Goal: Transaction & Acquisition: Purchase product/service

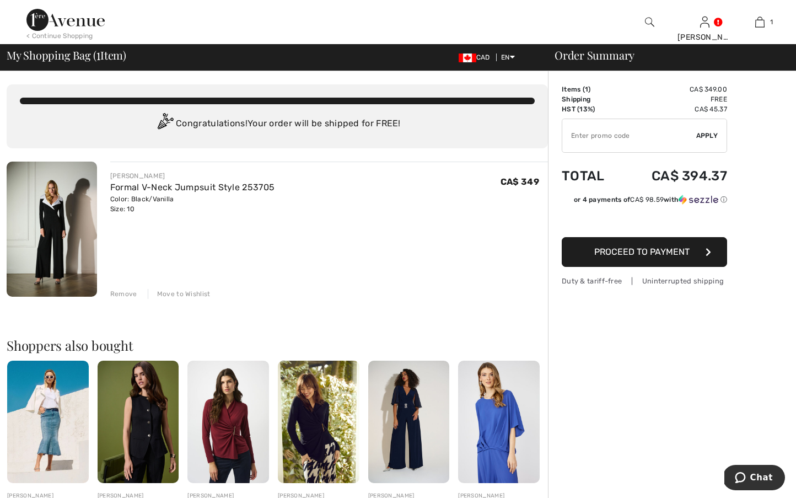
click at [125, 296] on div "Remove" at bounding box center [123, 294] width 27 height 10
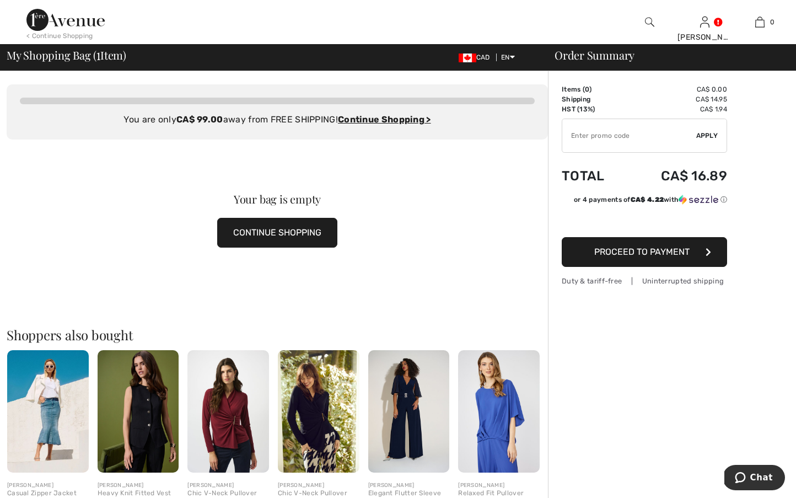
click at [641, 22] on div at bounding box center [649, 22] width 55 height 44
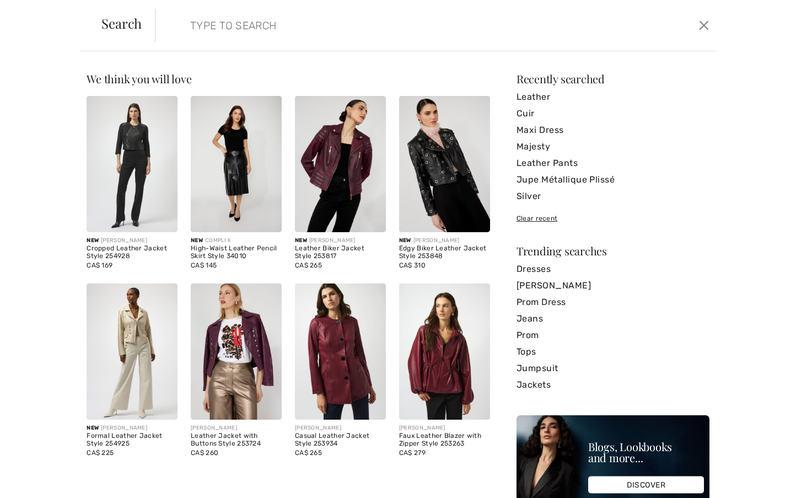
click at [649, 23] on div "Search Clear" at bounding box center [397, 25] width 637 height 51
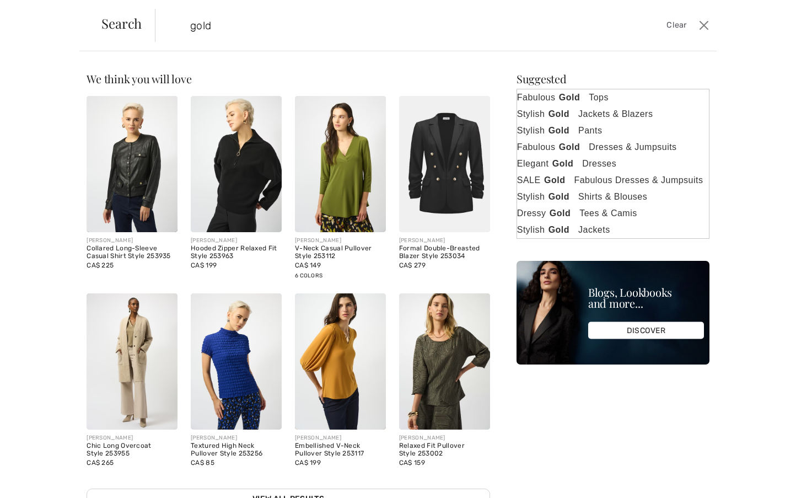
type input "gold"
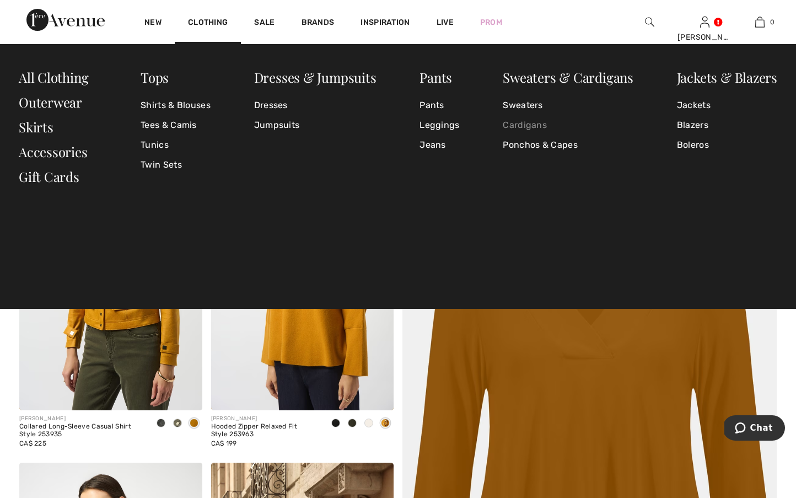
click at [519, 122] on link "Cardigans" at bounding box center [568, 125] width 131 height 20
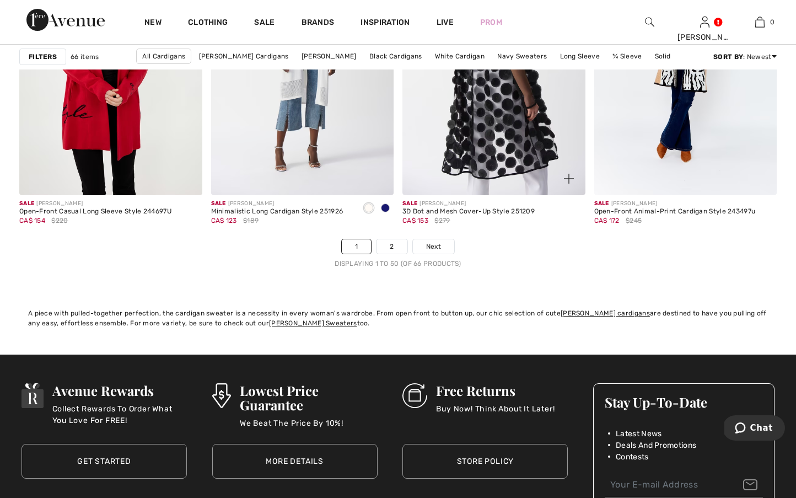
scroll to position [4882, 0]
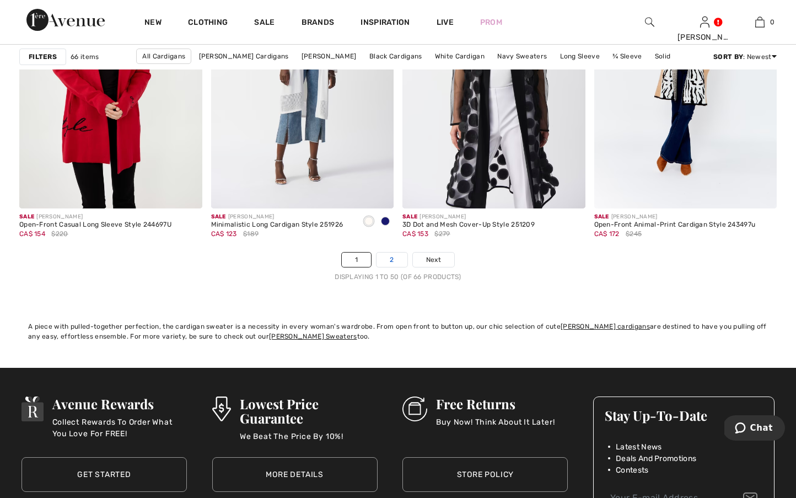
click at [388, 263] on link "2" at bounding box center [392, 260] width 30 height 14
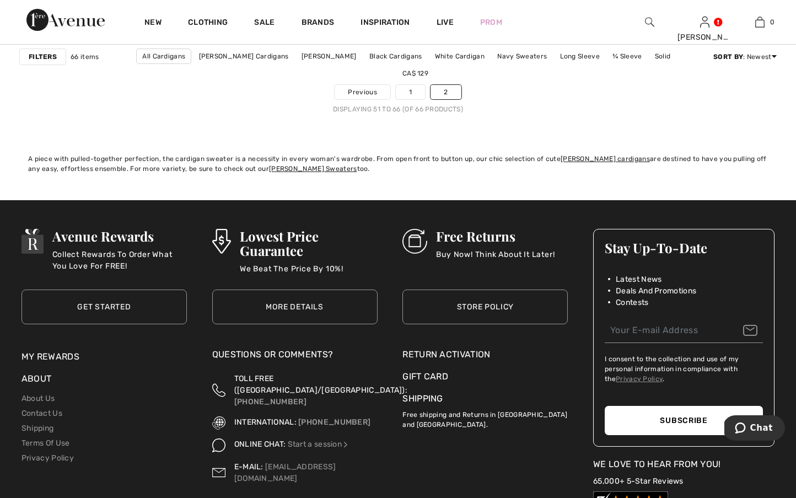
scroll to position [1829, 0]
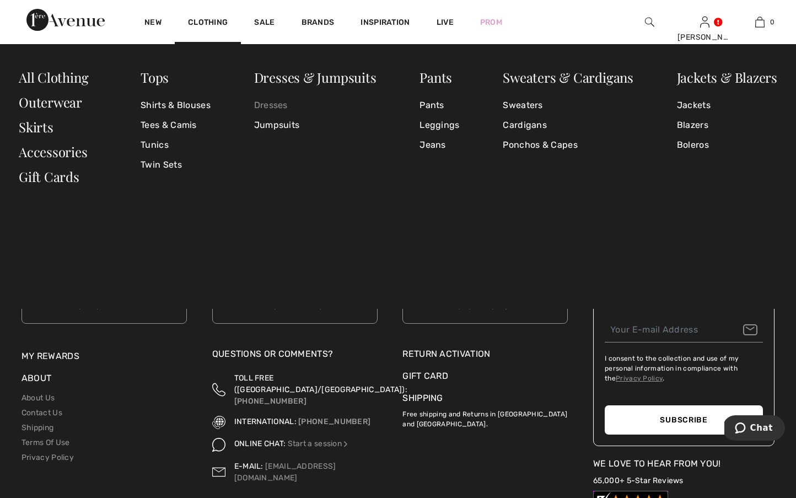
click at [262, 99] on link "Dresses" at bounding box center [315, 105] width 122 height 20
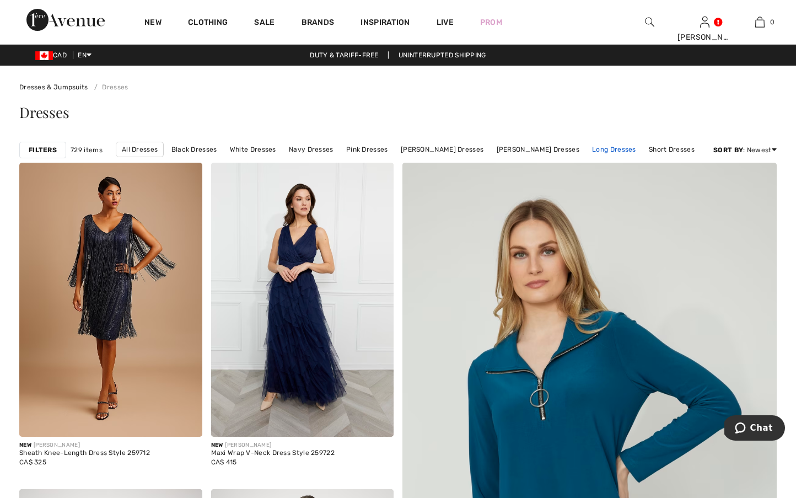
click at [588, 146] on link "Long Dresses" at bounding box center [614, 149] width 55 height 14
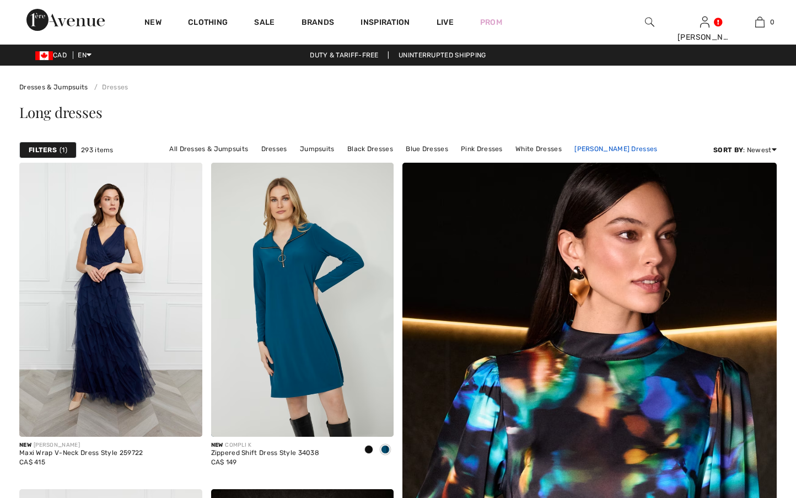
scroll to position [0, 1]
click at [588, 148] on link "[PERSON_NAME] Dresses" at bounding box center [616, 149] width 94 height 14
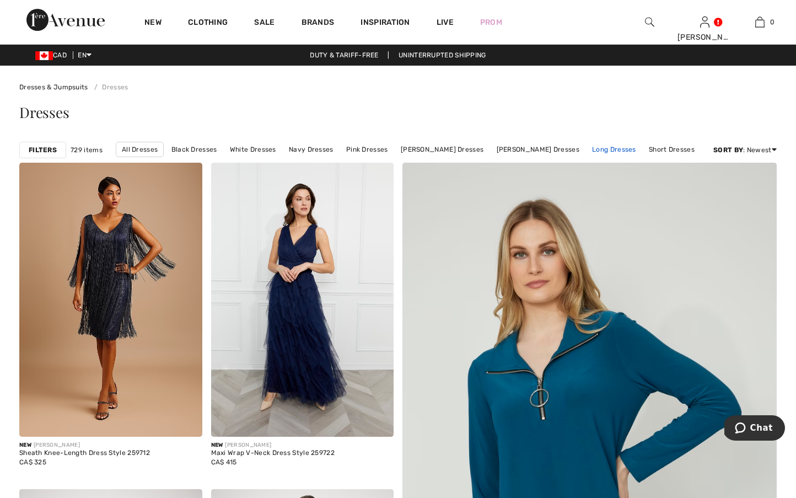
click at [608, 150] on link "Long Dresses" at bounding box center [614, 149] width 55 height 14
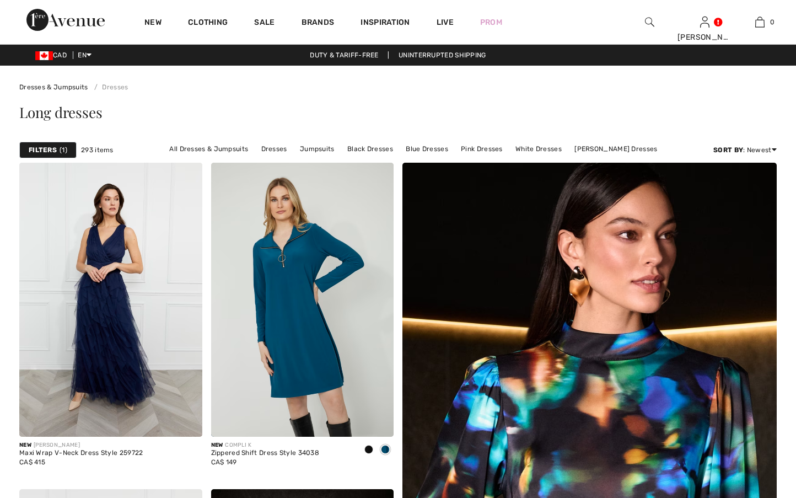
checkbox input "true"
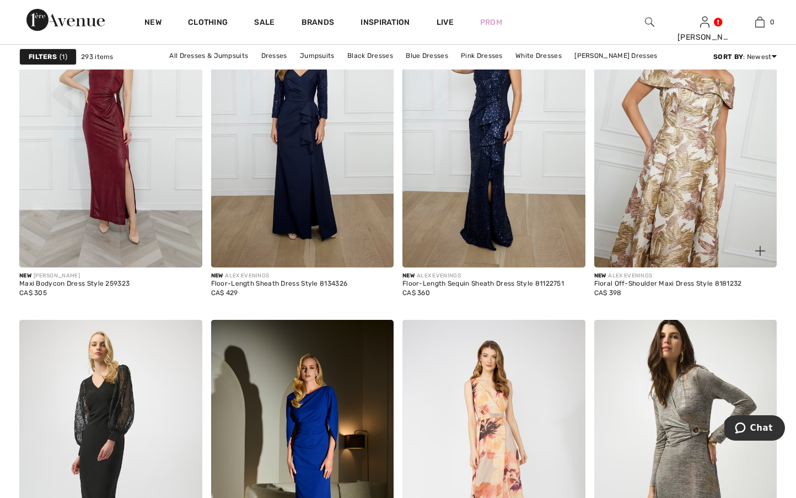
scroll to position [1947, 0]
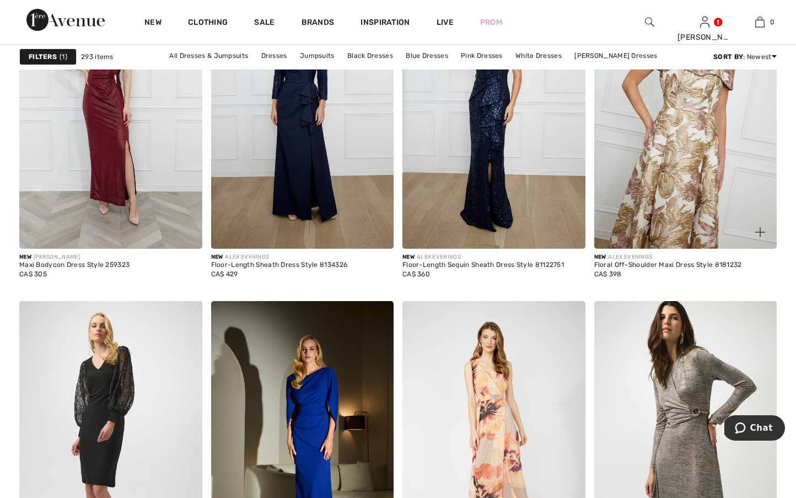
click at [685, 202] on img at bounding box center [685, 112] width 183 height 274
click at [683, 202] on img at bounding box center [685, 112] width 183 height 274
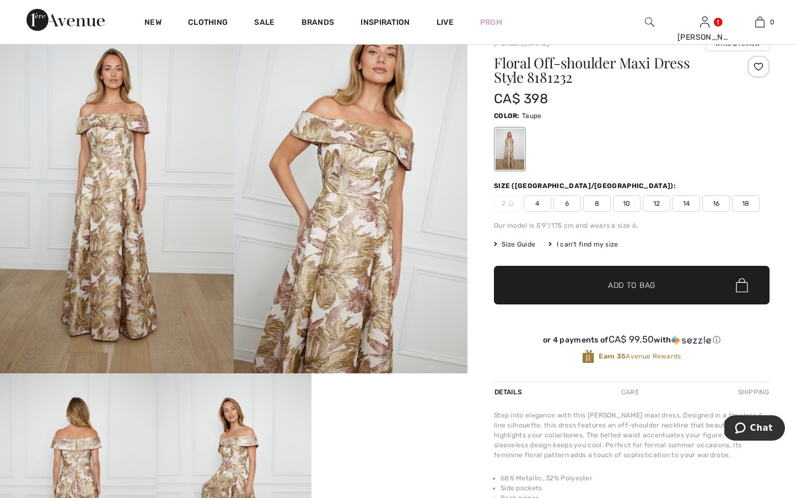
scroll to position [21, 0]
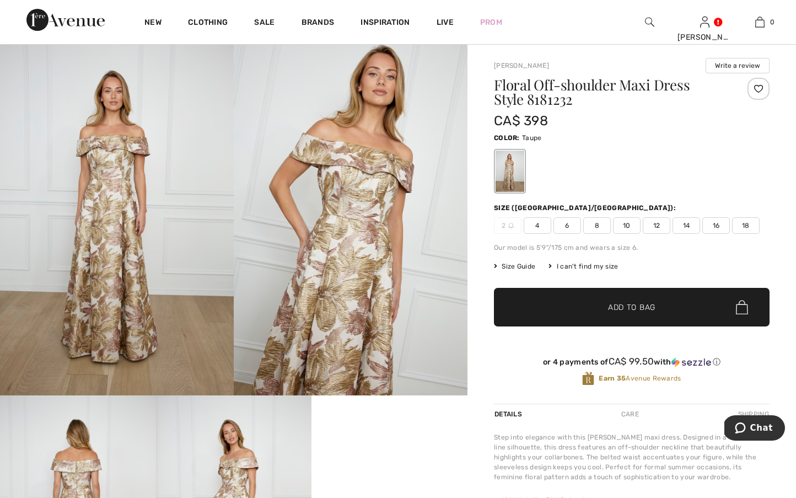
click at [634, 227] on span "10" at bounding box center [627, 225] width 28 height 17
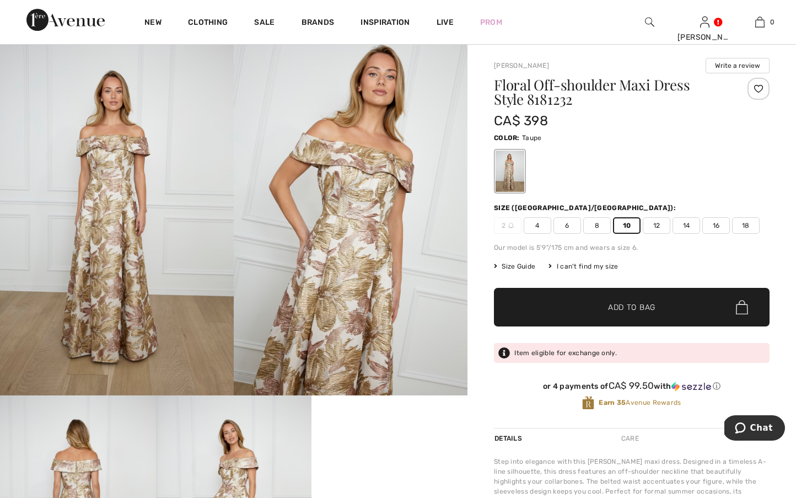
click at [631, 301] on span "✔ Added to Bag Add to Bag" at bounding box center [632, 307] width 276 height 39
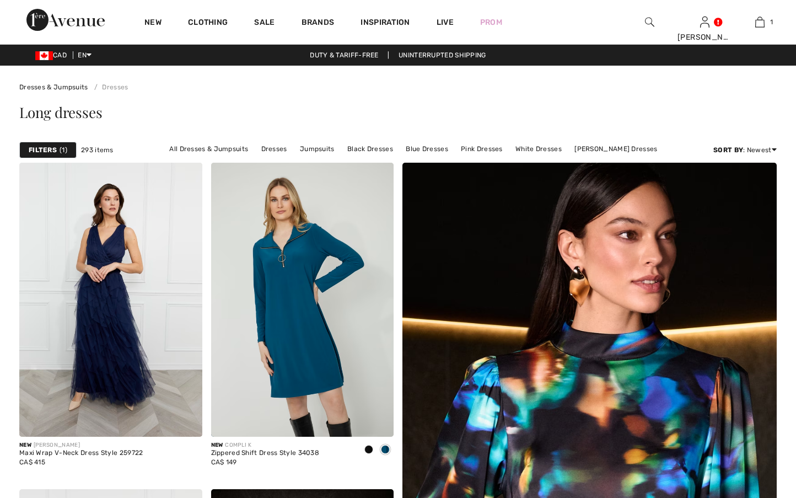
scroll to position [1947, 0]
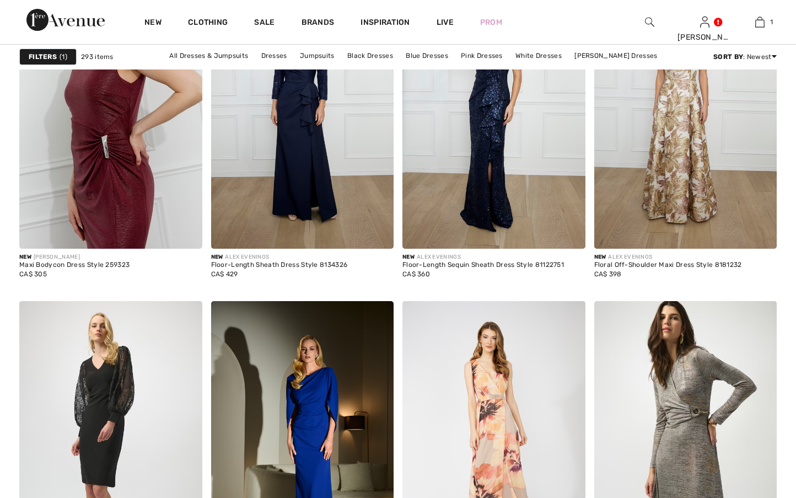
checkbox input "true"
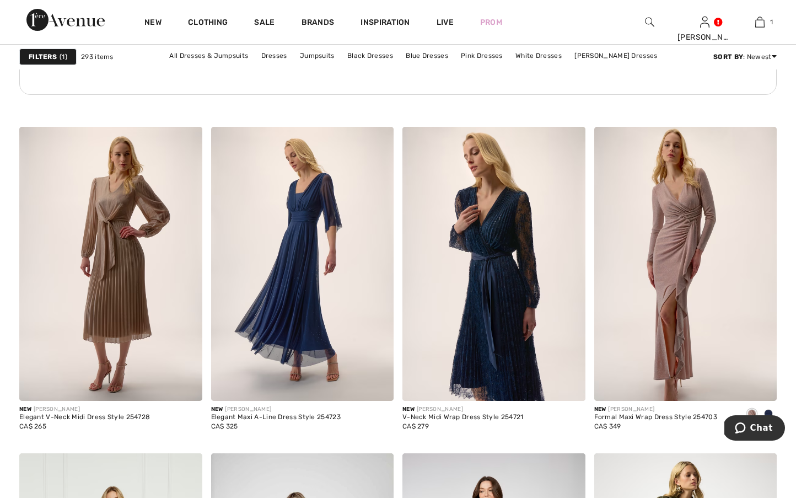
scroll to position [4039, 0]
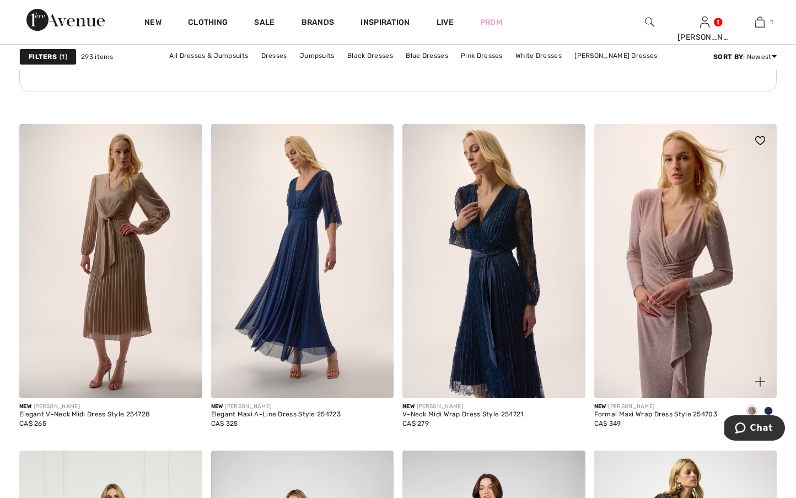
click at [646, 292] on img at bounding box center [685, 261] width 183 height 274
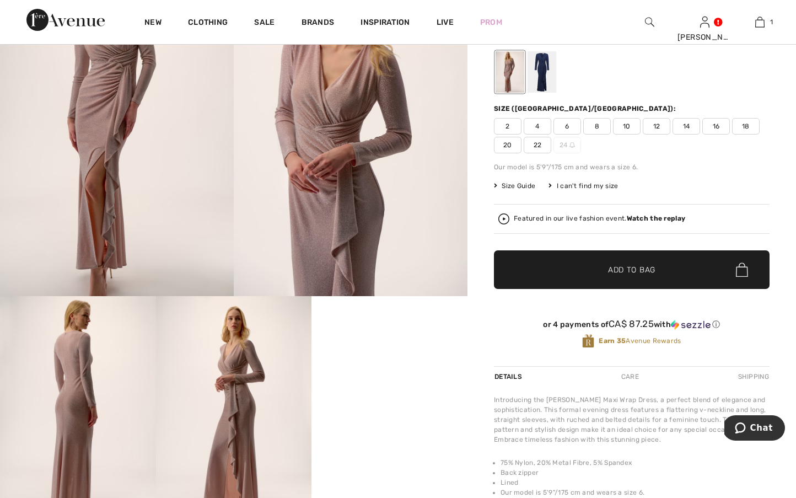
scroll to position [107, 0]
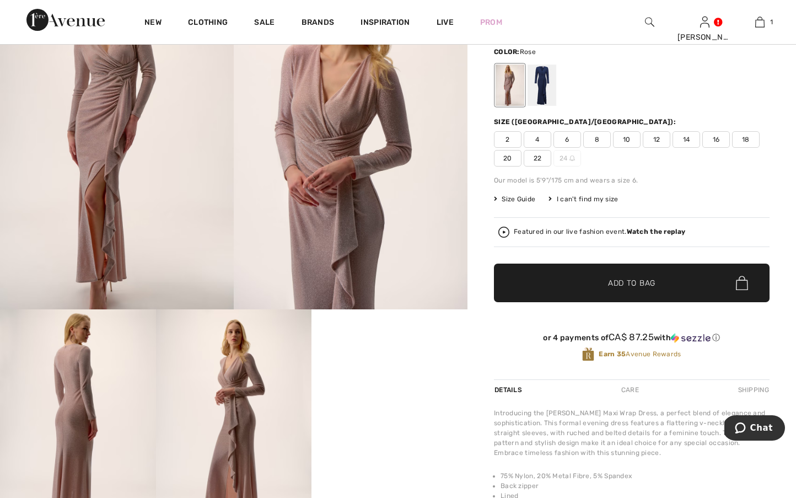
click at [626, 140] on span "10" at bounding box center [627, 139] width 28 height 17
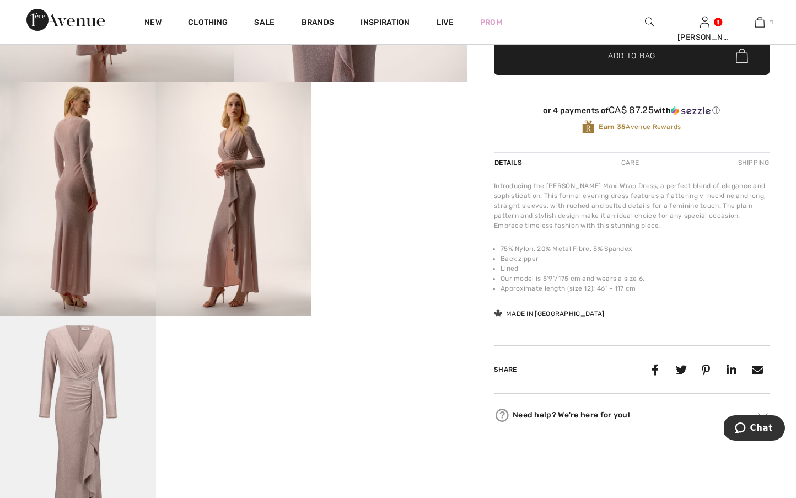
scroll to position [335, 0]
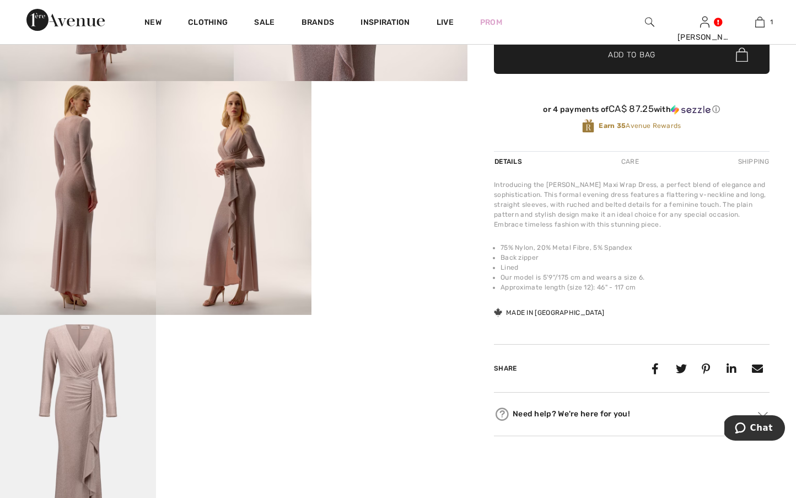
click at [229, 260] on img at bounding box center [234, 198] width 156 height 234
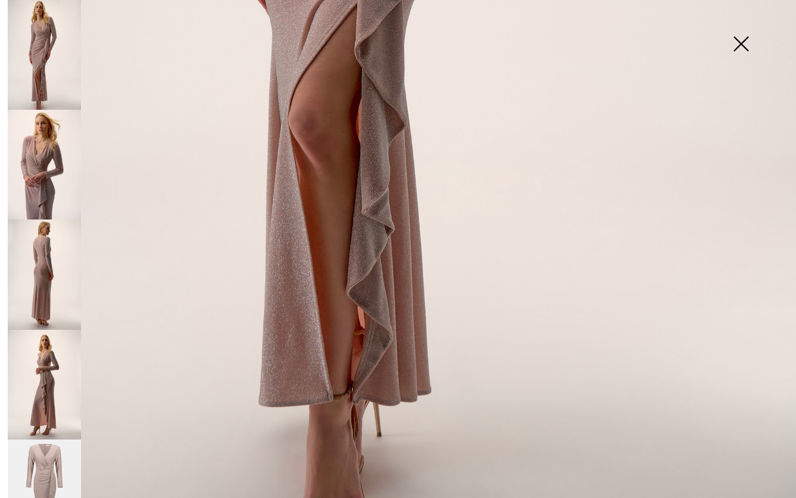
scroll to position [695, 0]
click at [45, 268] on img at bounding box center [44, 274] width 73 height 110
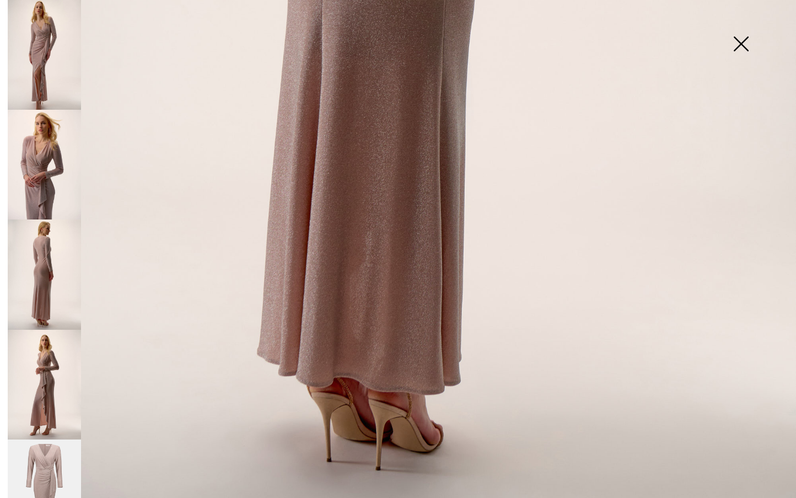
click at [35, 380] on img at bounding box center [44, 385] width 73 height 110
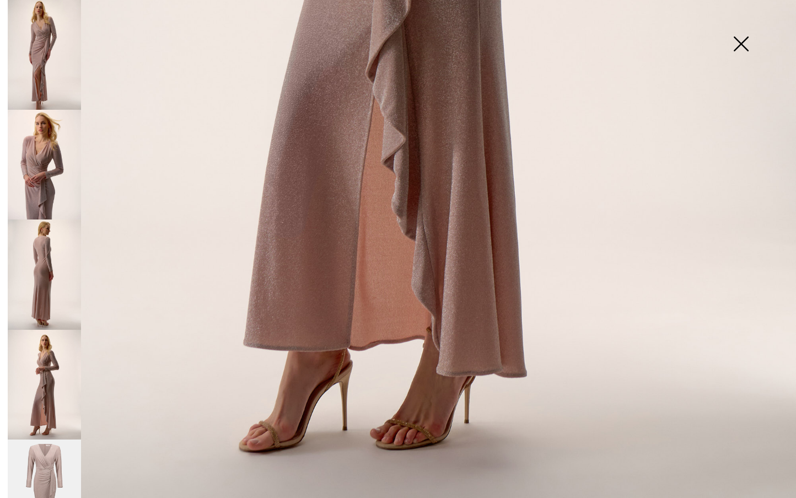
click at [26, 61] on img at bounding box center [44, 55] width 73 height 110
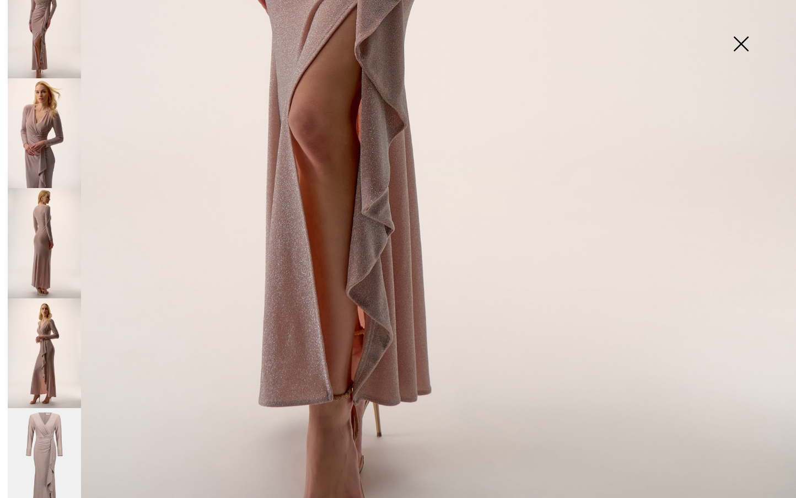
scroll to position [31, 0]
click at [53, 449] on img at bounding box center [44, 464] width 73 height 110
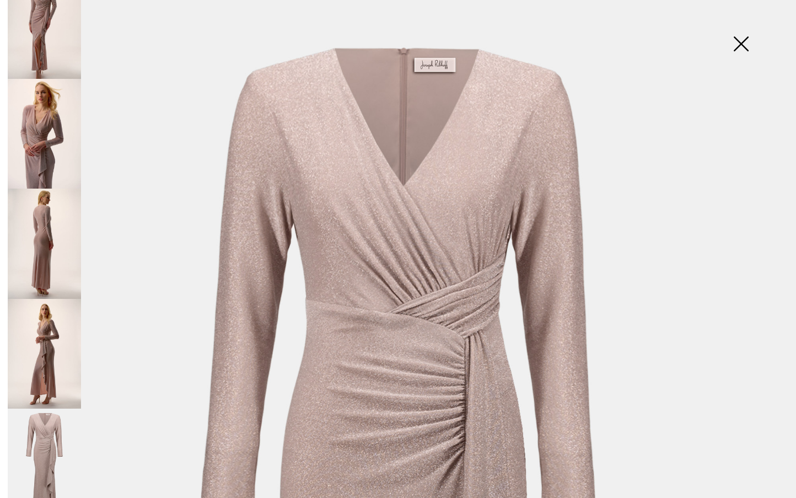
scroll to position [3, 0]
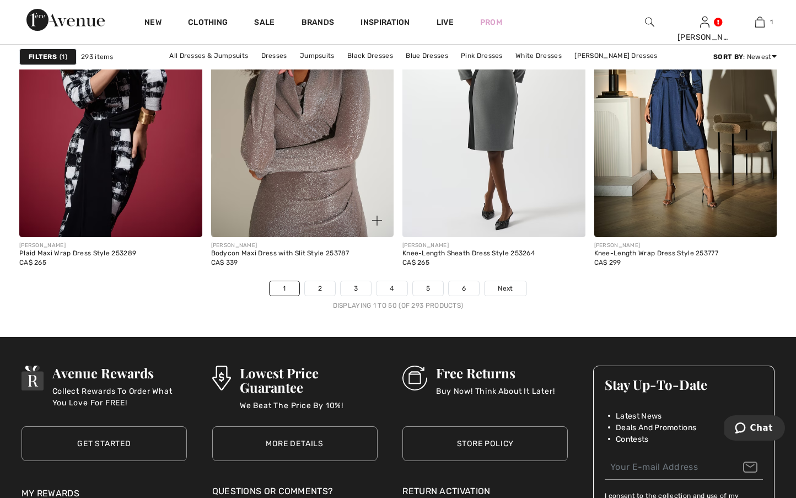
scroll to position [4881, 0]
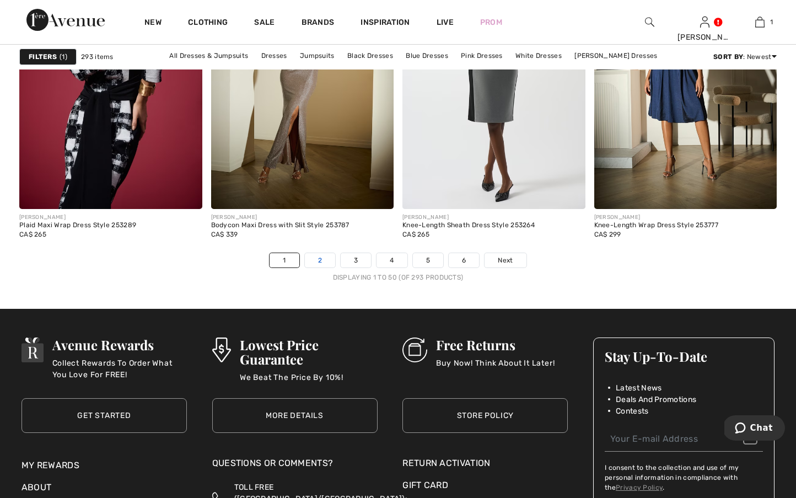
click at [321, 264] on link "2" at bounding box center [320, 260] width 30 height 14
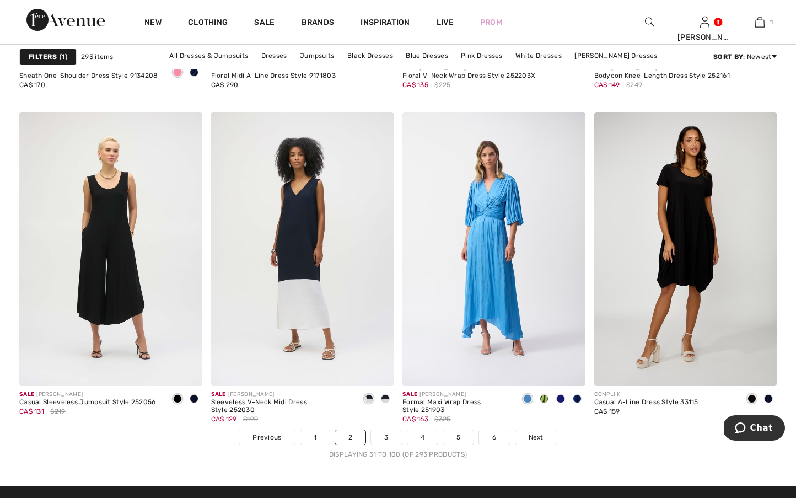
scroll to position [4704, 0]
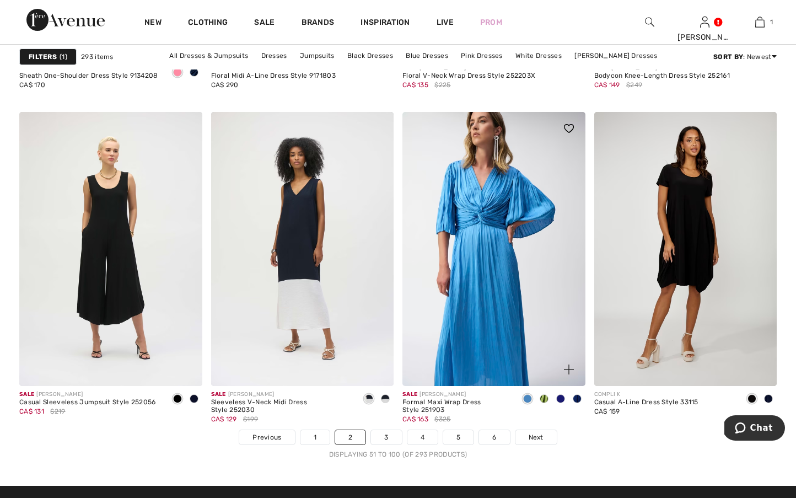
click at [505, 334] on img at bounding box center [494, 249] width 183 height 274
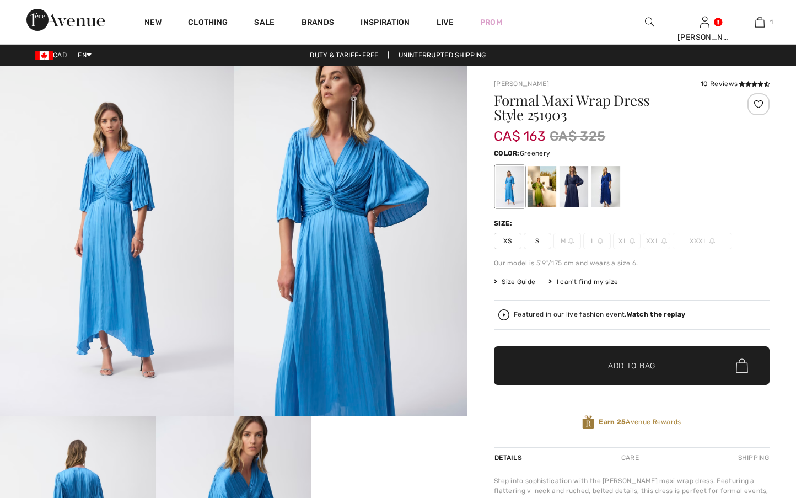
click at [542, 187] on div at bounding box center [542, 186] width 29 height 41
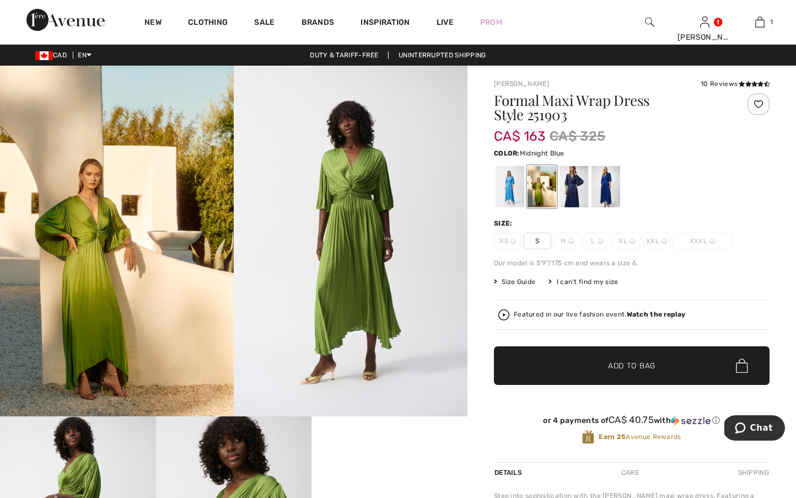
click at [575, 195] on div at bounding box center [574, 186] width 29 height 41
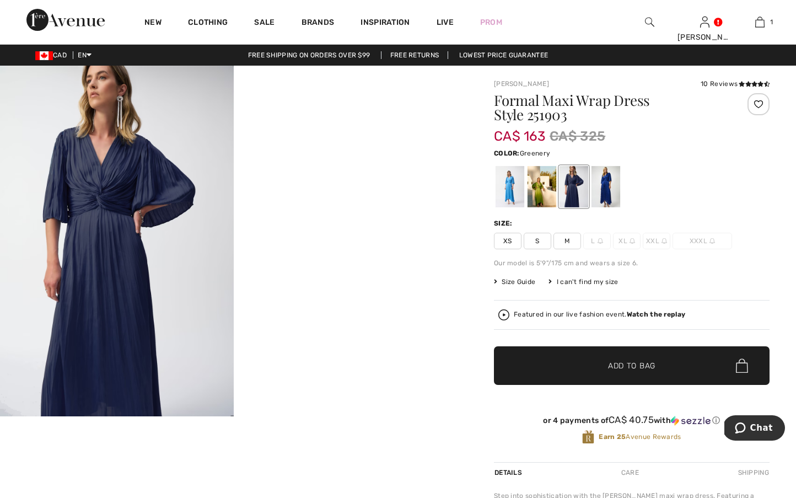
click at [542, 190] on div at bounding box center [542, 186] width 29 height 41
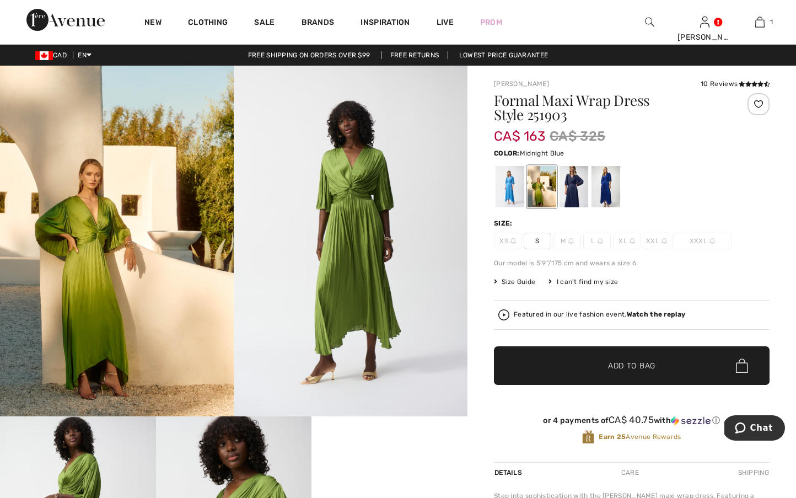
click at [580, 196] on div at bounding box center [574, 186] width 29 height 41
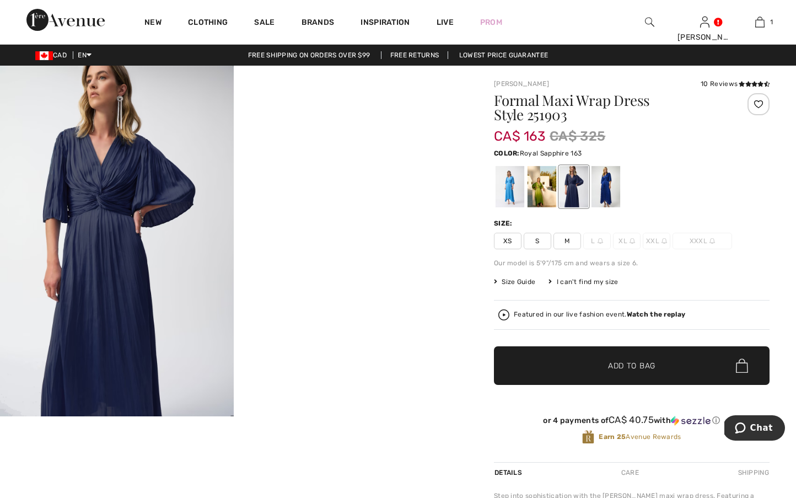
click at [608, 200] on div at bounding box center [606, 186] width 29 height 41
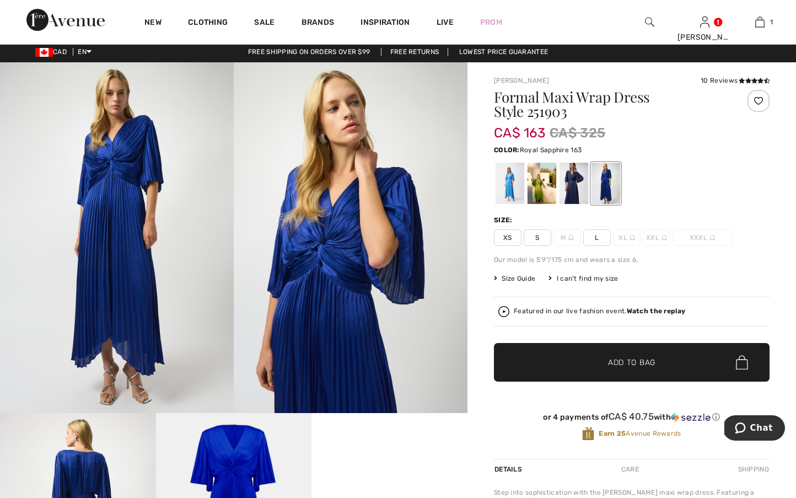
scroll to position [4, 0]
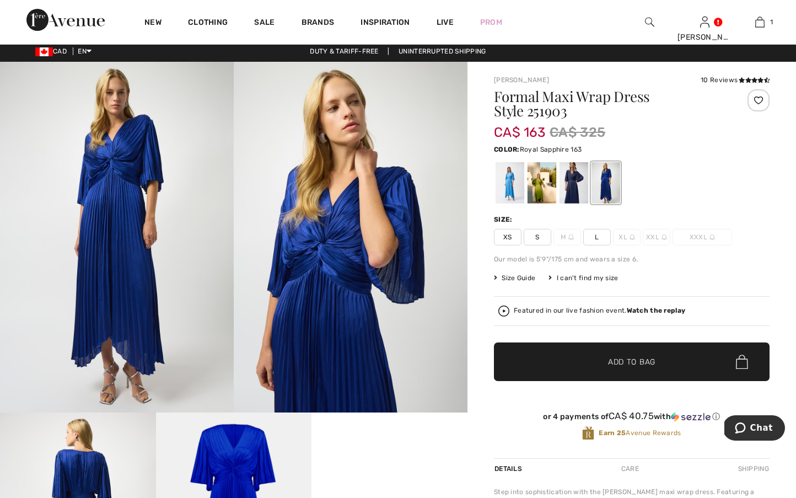
click at [513, 276] on span "Size Guide" at bounding box center [514, 278] width 41 height 10
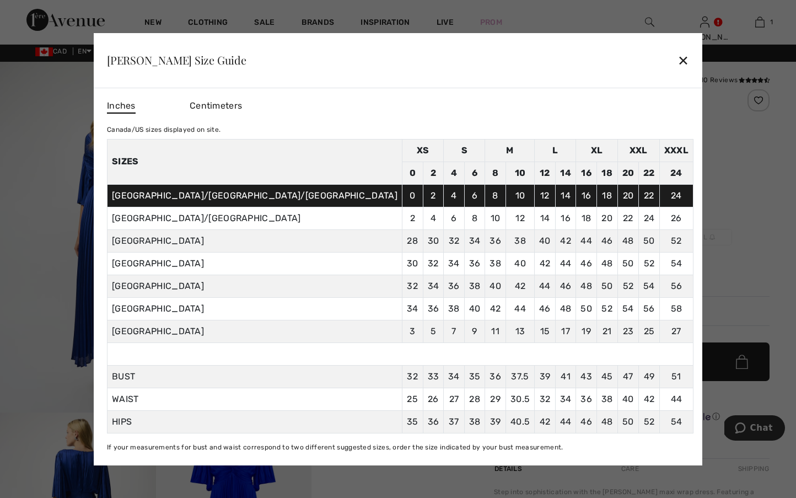
click at [678, 63] on div "✕" at bounding box center [684, 60] width 12 height 23
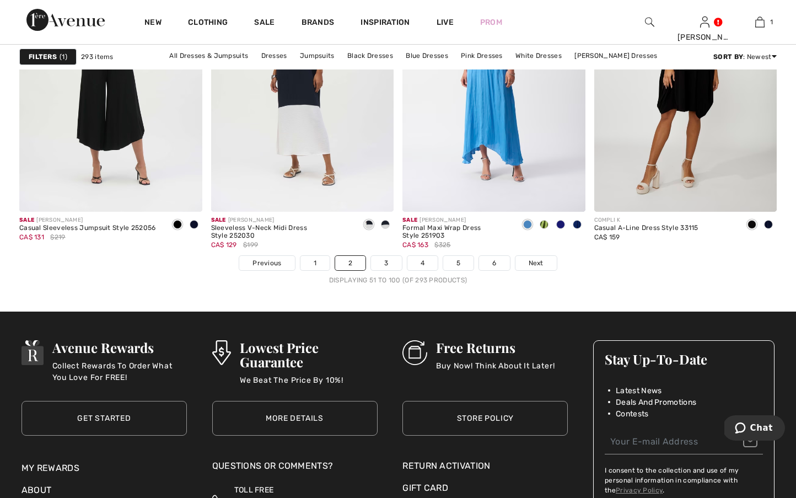
scroll to position [4883, 0]
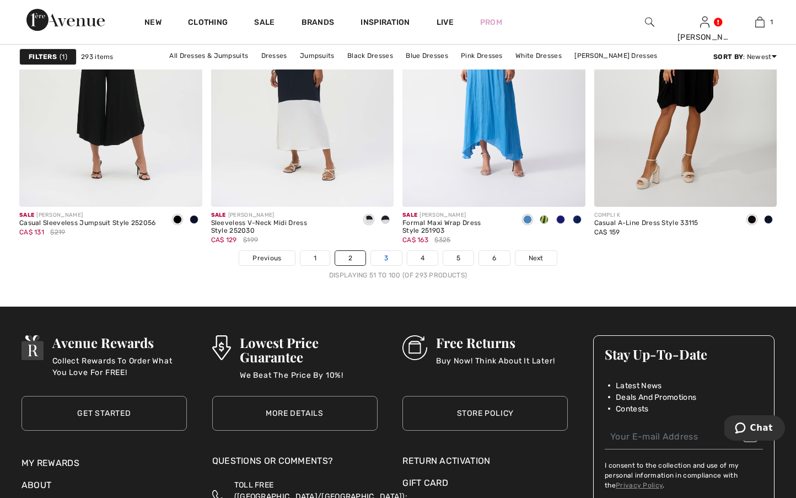
click at [381, 258] on link "3" at bounding box center [386, 258] width 30 height 14
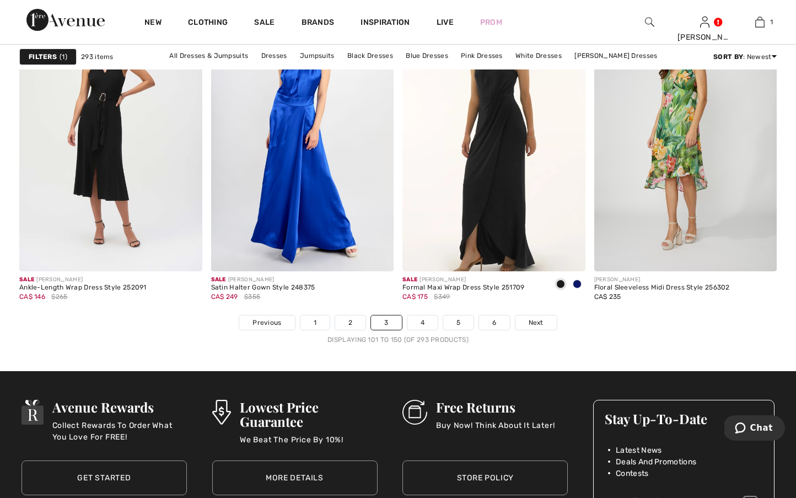
scroll to position [4819, 0]
click at [426, 322] on link "4" at bounding box center [423, 322] width 30 height 14
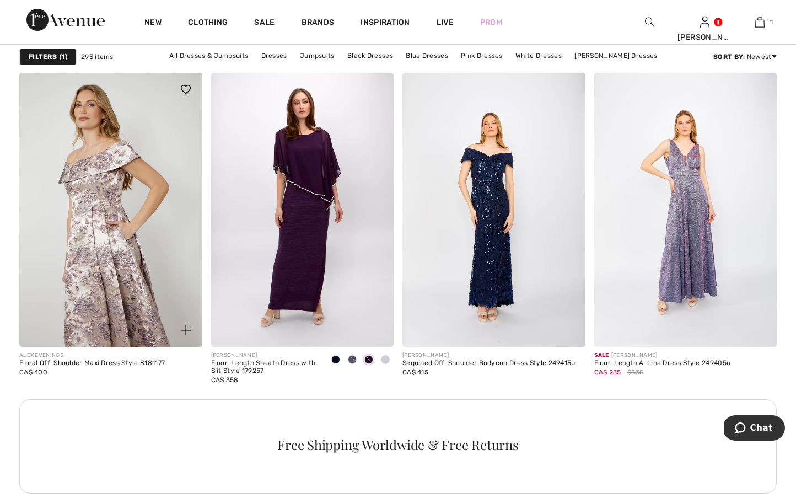
scroll to position [3637, 0]
click at [108, 228] on img at bounding box center [110, 210] width 183 height 274
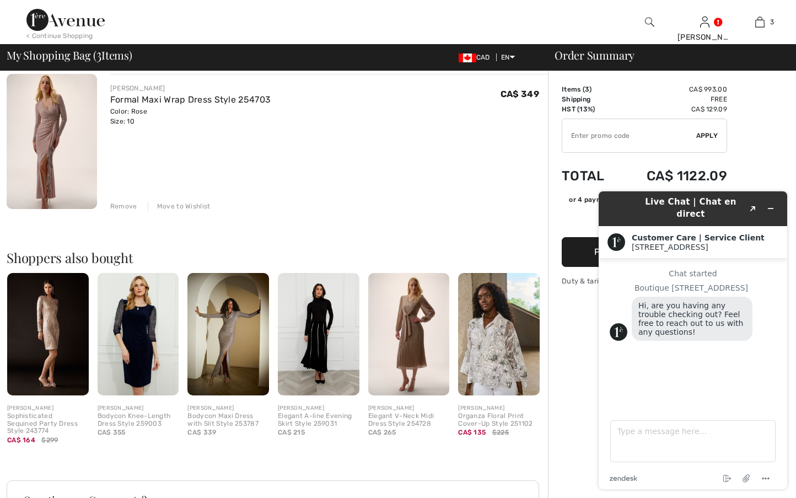
scroll to position [421, 0]
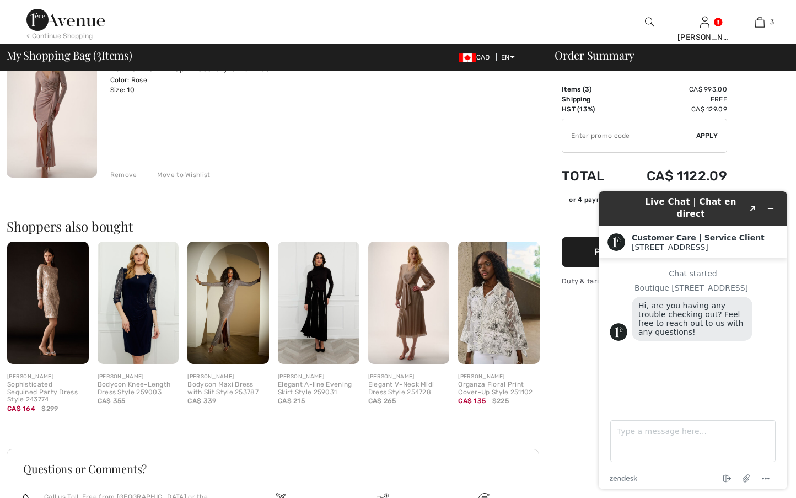
click at [40, 116] on img at bounding box center [52, 109] width 90 height 135
click at [44, 122] on img at bounding box center [52, 109] width 90 height 135
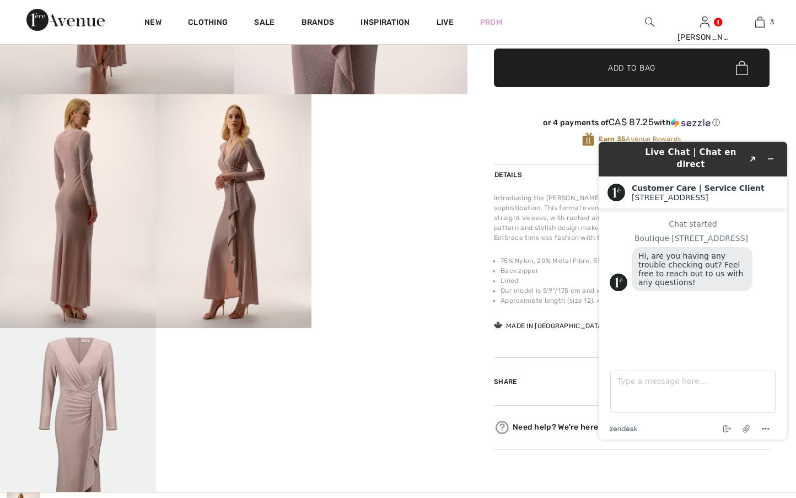
scroll to position [319, 0]
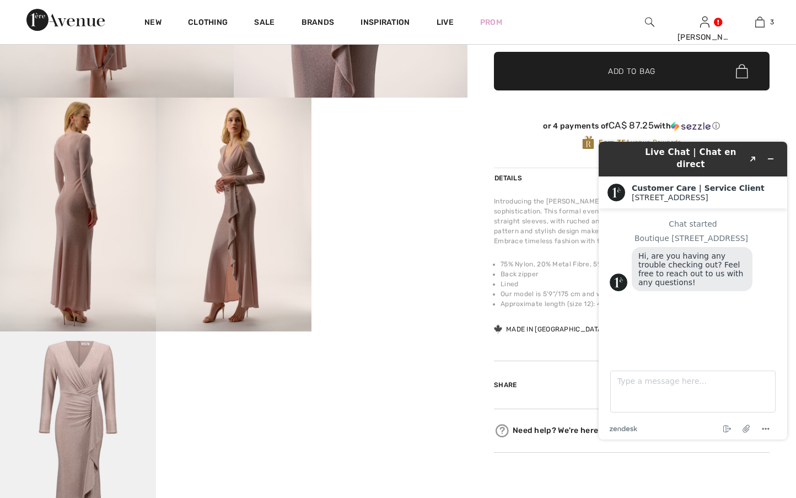
click at [355, 175] on video "Your browser does not support the video tag." at bounding box center [390, 137] width 156 height 78
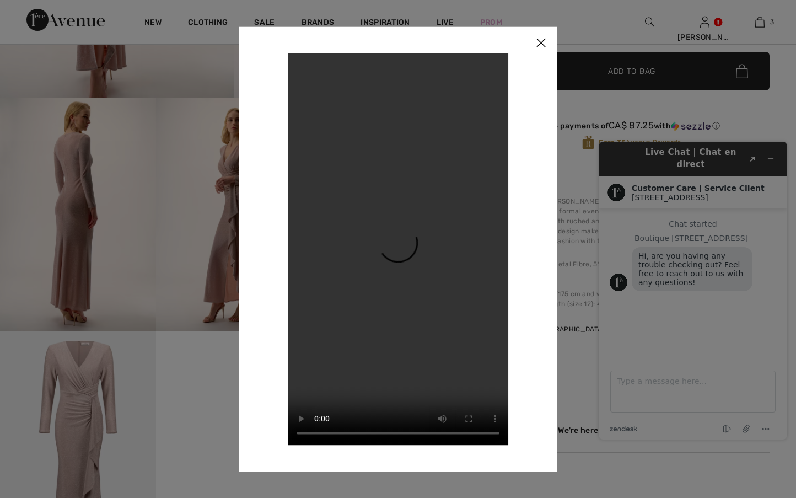
scroll to position [320, 0]
